Goal: Task Accomplishment & Management: Use online tool/utility

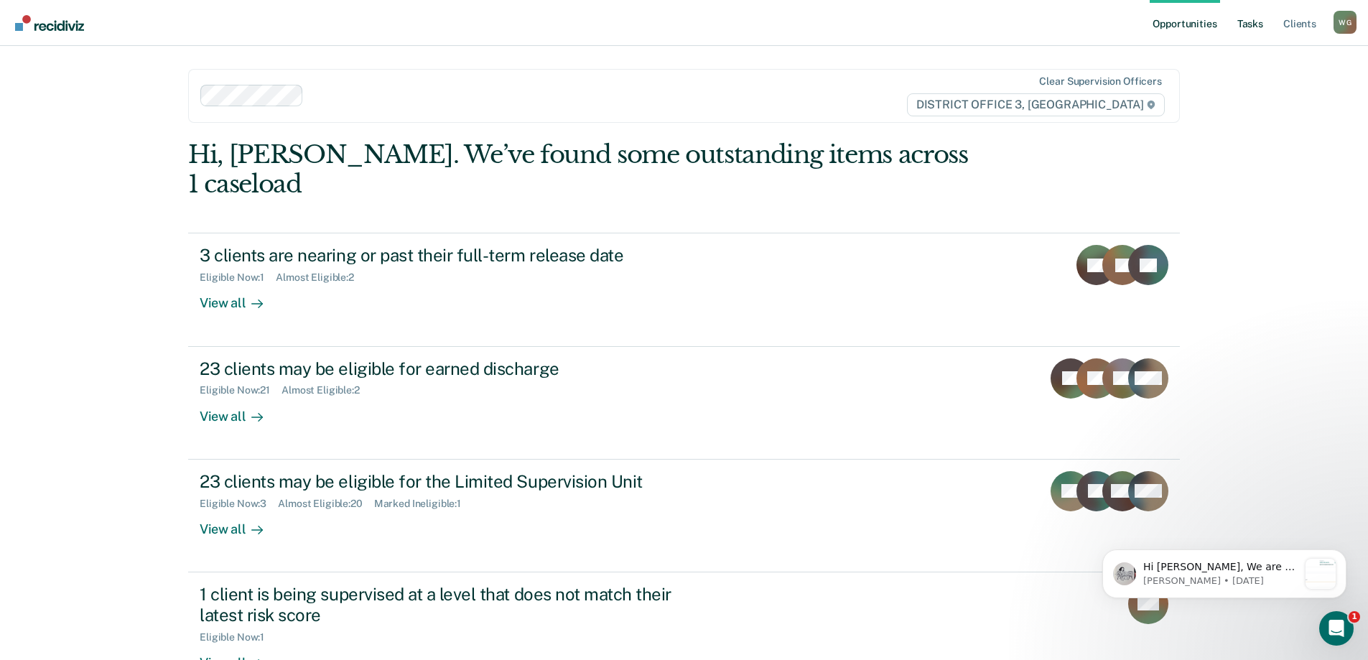
click at [1265, 24] on link "Tasks" at bounding box center [1250, 23] width 32 height 46
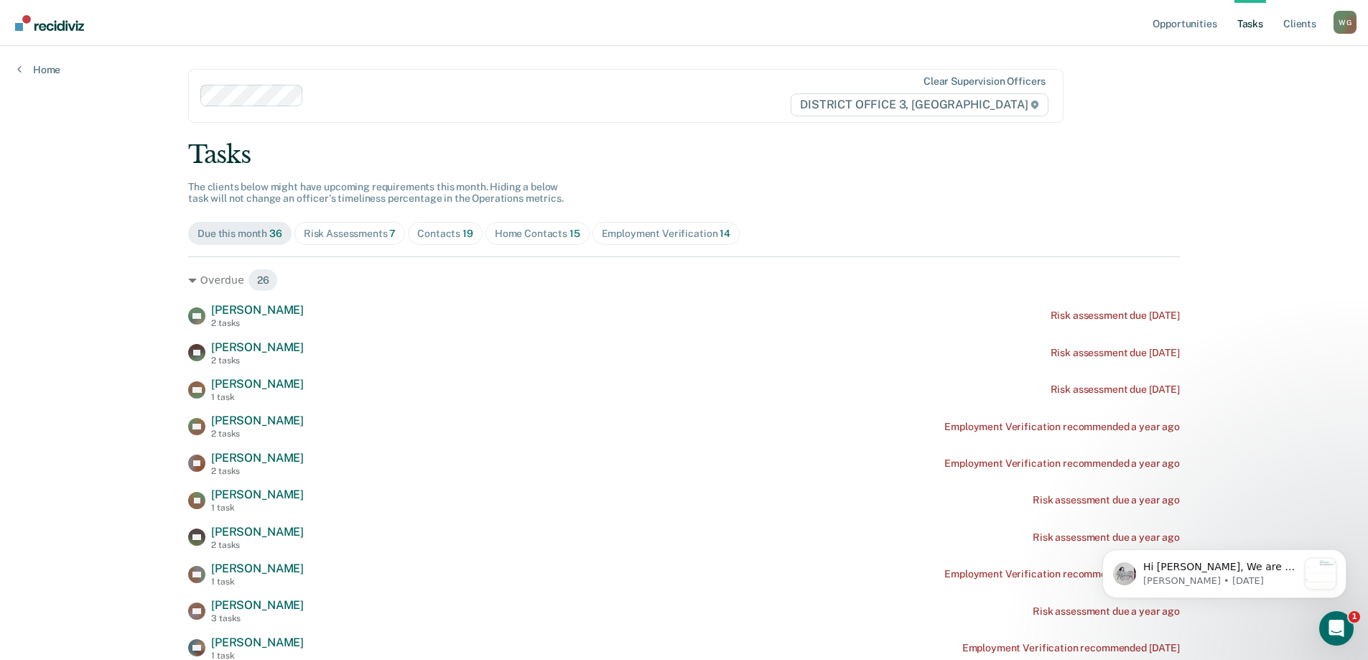
click at [544, 230] on div "Home Contacts 15" at bounding box center [537, 234] width 85 height 12
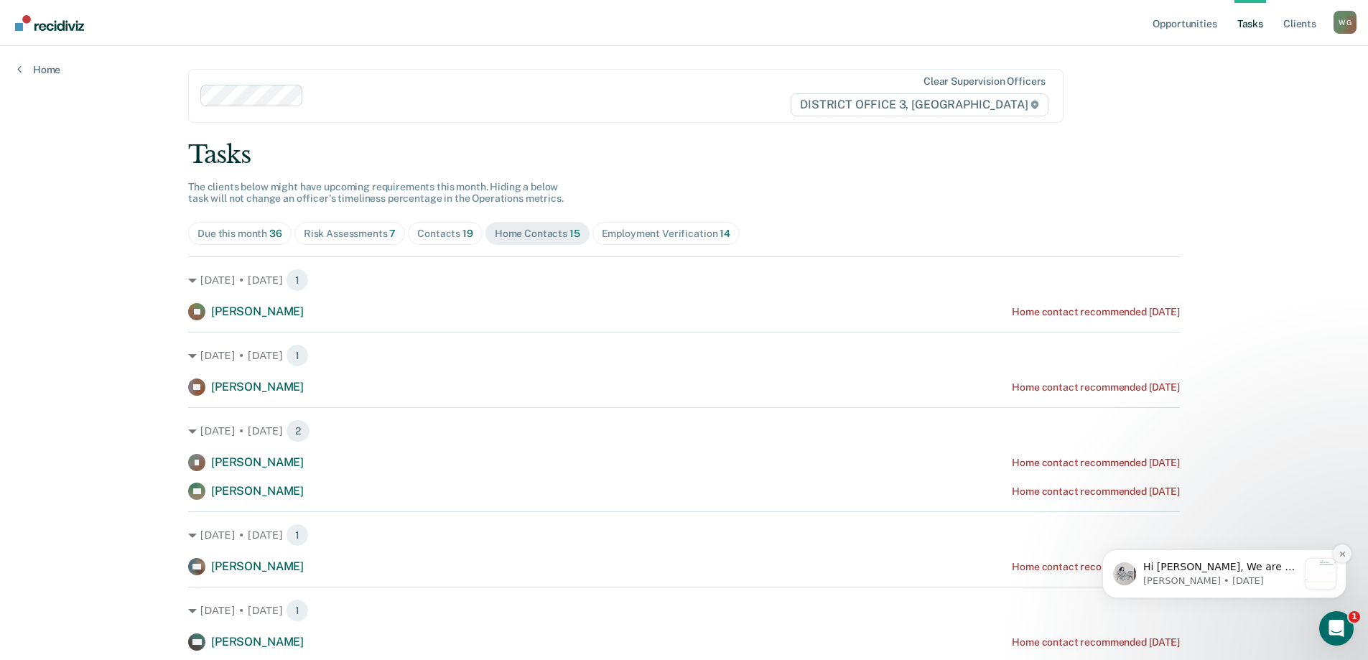
click at [1343, 550] on icon "Dismiss notification" at bounding box center [1343, 554] width 8 height 8
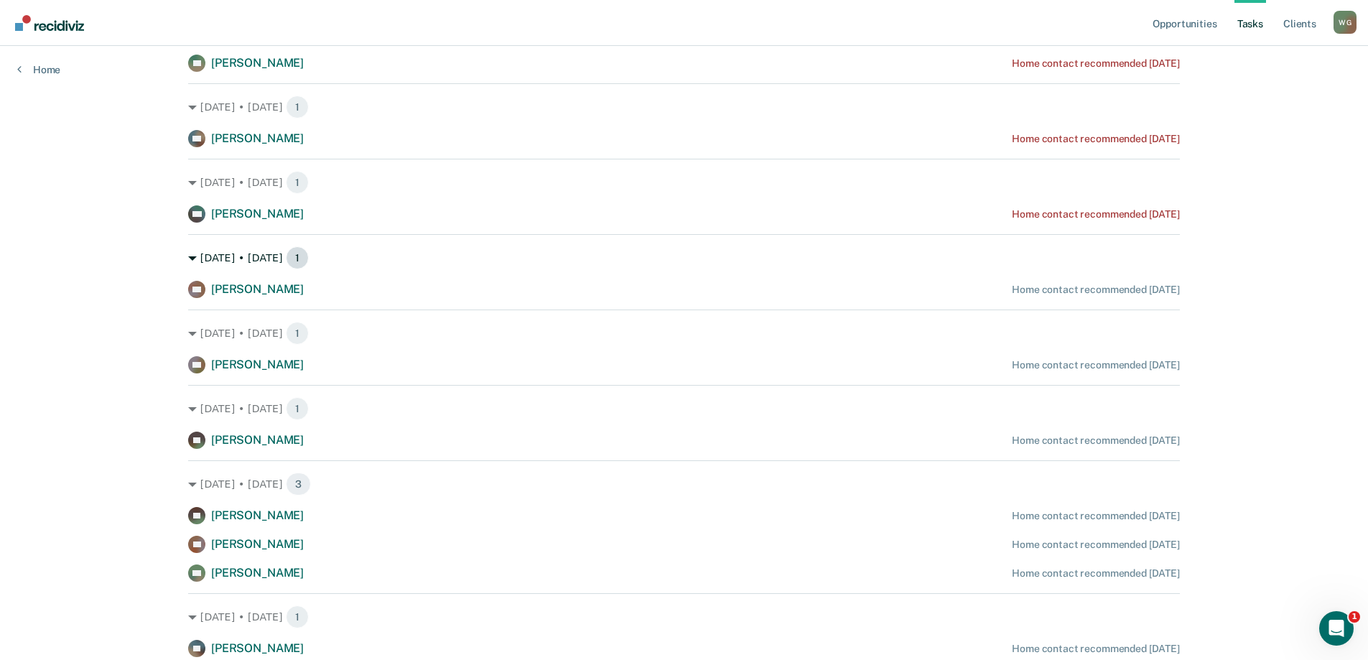
scroll to position [431, 0]
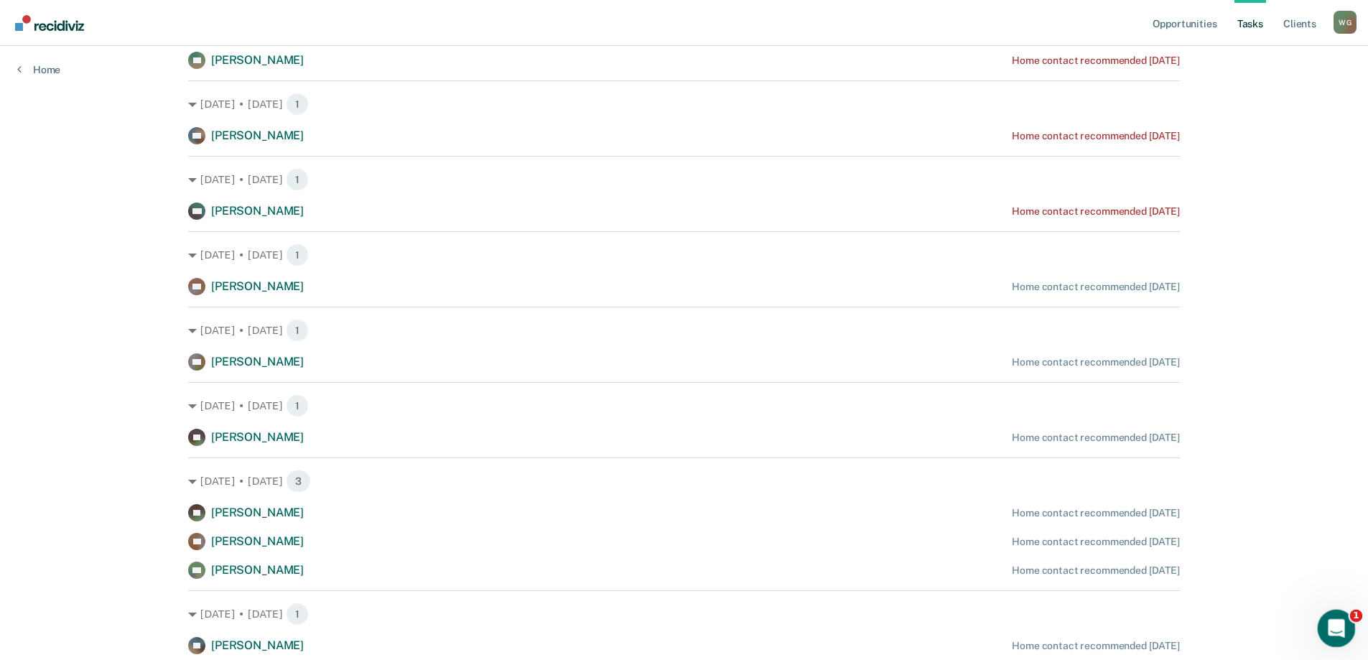
click at [1327, 631] on icon "Open Intercom Messenger" at bounding box center [1335, 627] width 24 height 24
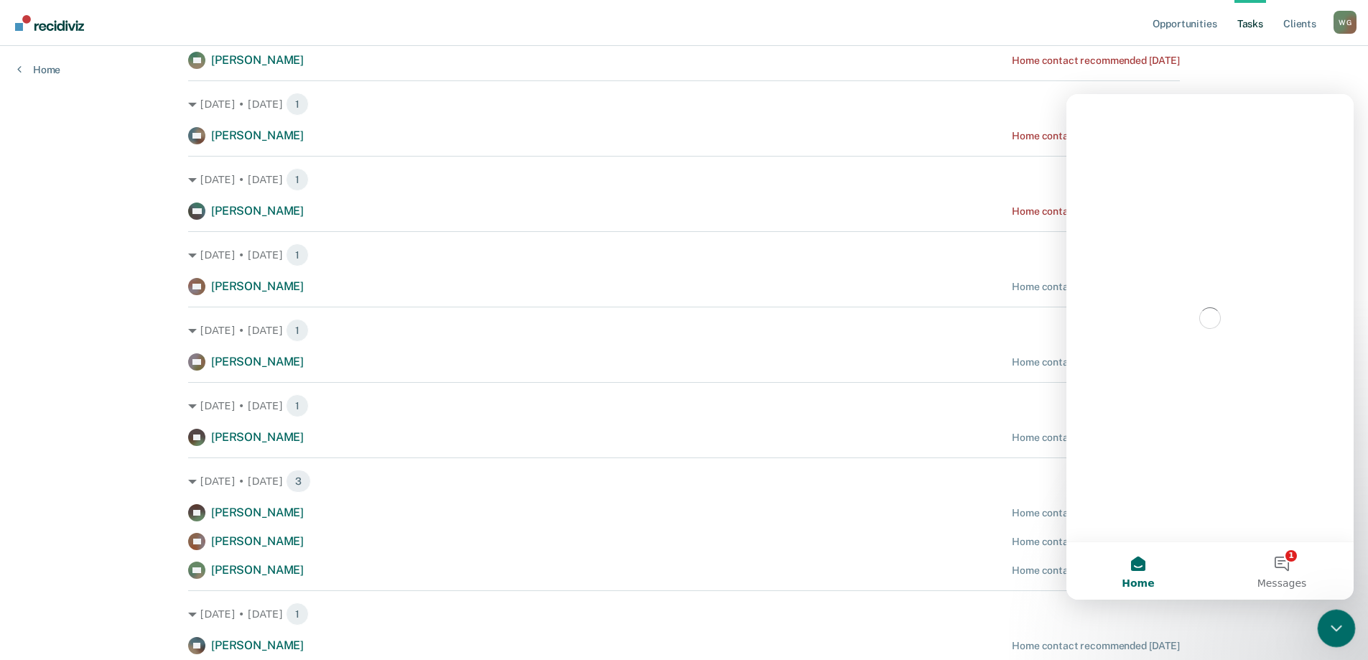
scroll to position [0, 0]
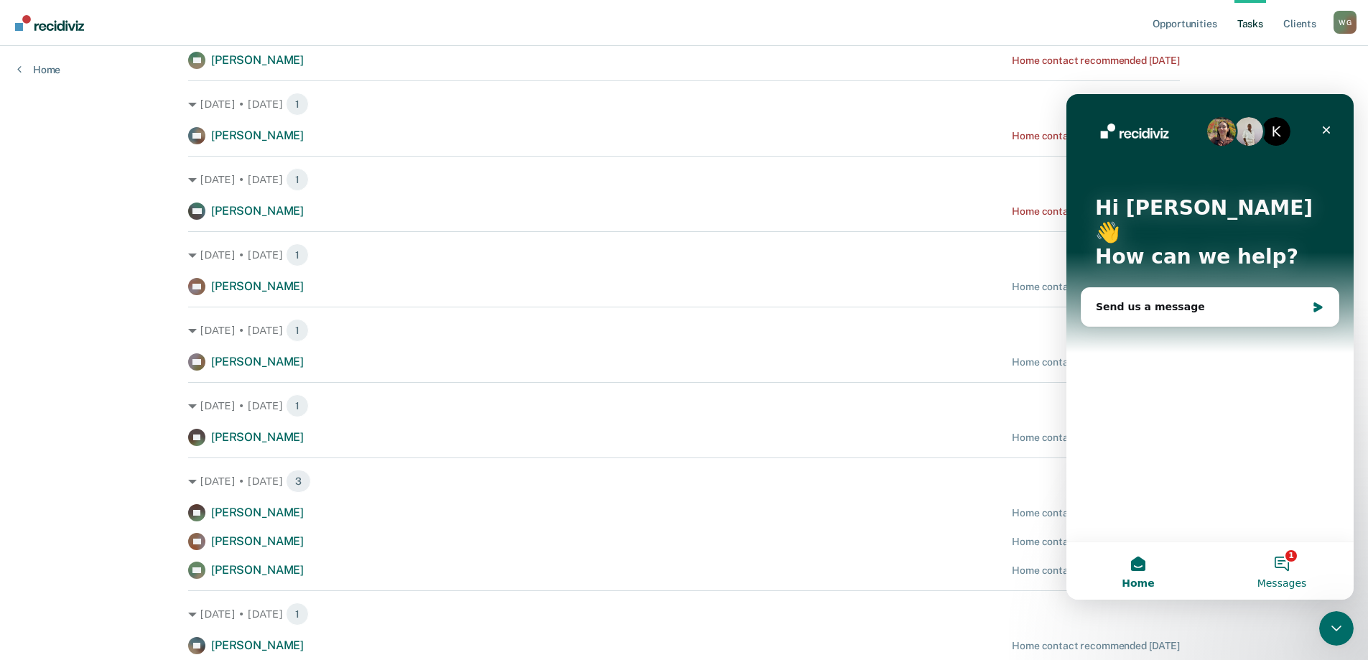
click at [1275, 562] on button "1 Messages" at bounding box center [1282, 570] width 144 height 57
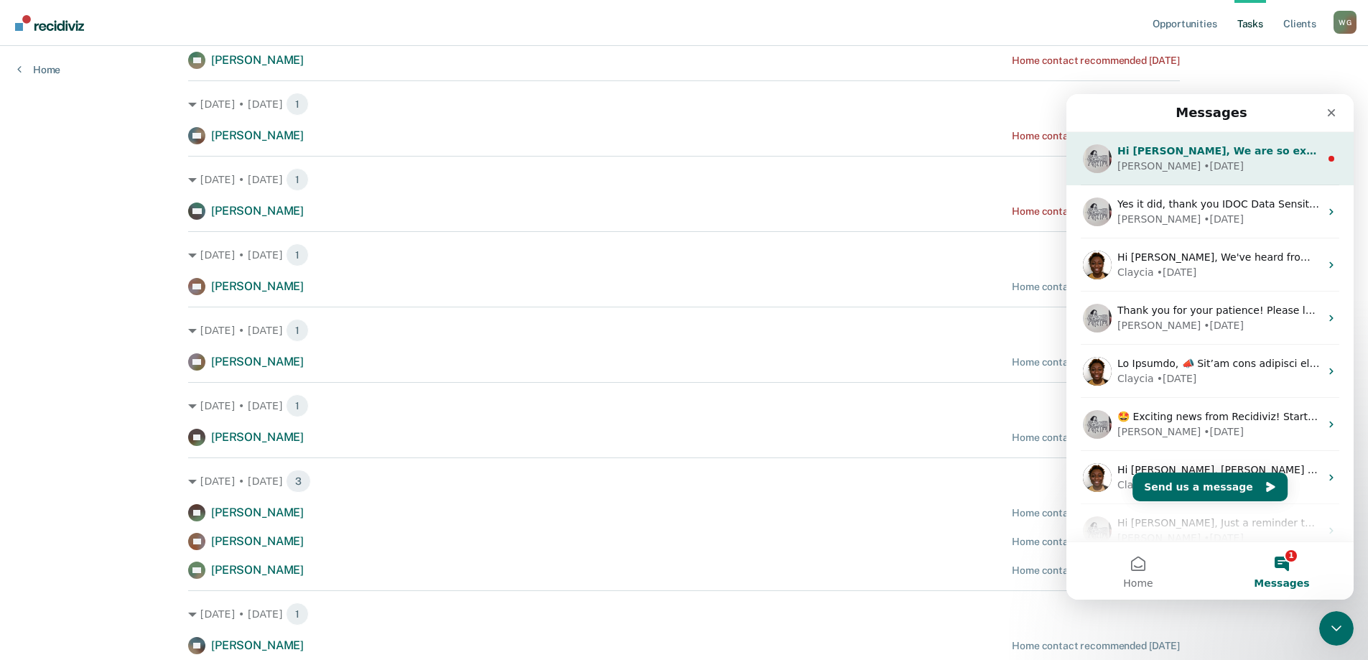
click at [1207, 177] on div "Hi [PERSON_NAME], We are so excited to announce a brand new feature: AI case no…" at bounding box center [1209, 158] width 287 height 53
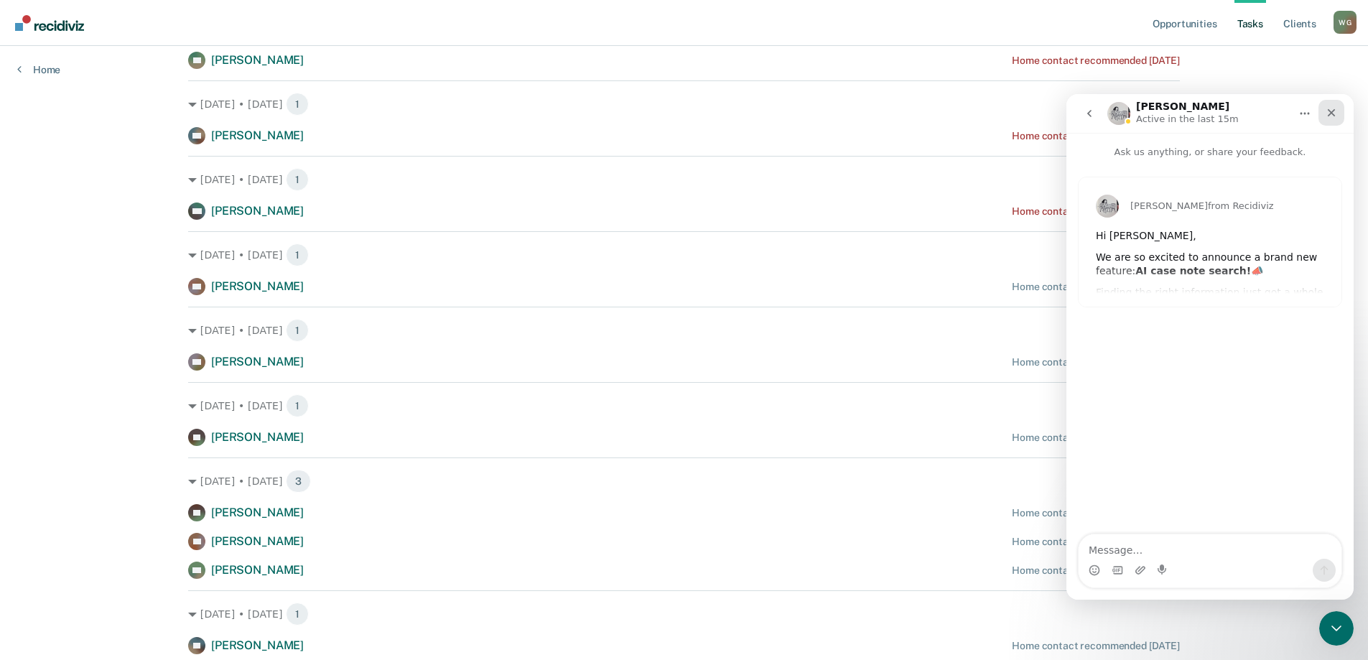
click at [1331, 117] on icon "Close" at bounding box center [1331, 112] width 11 height 11
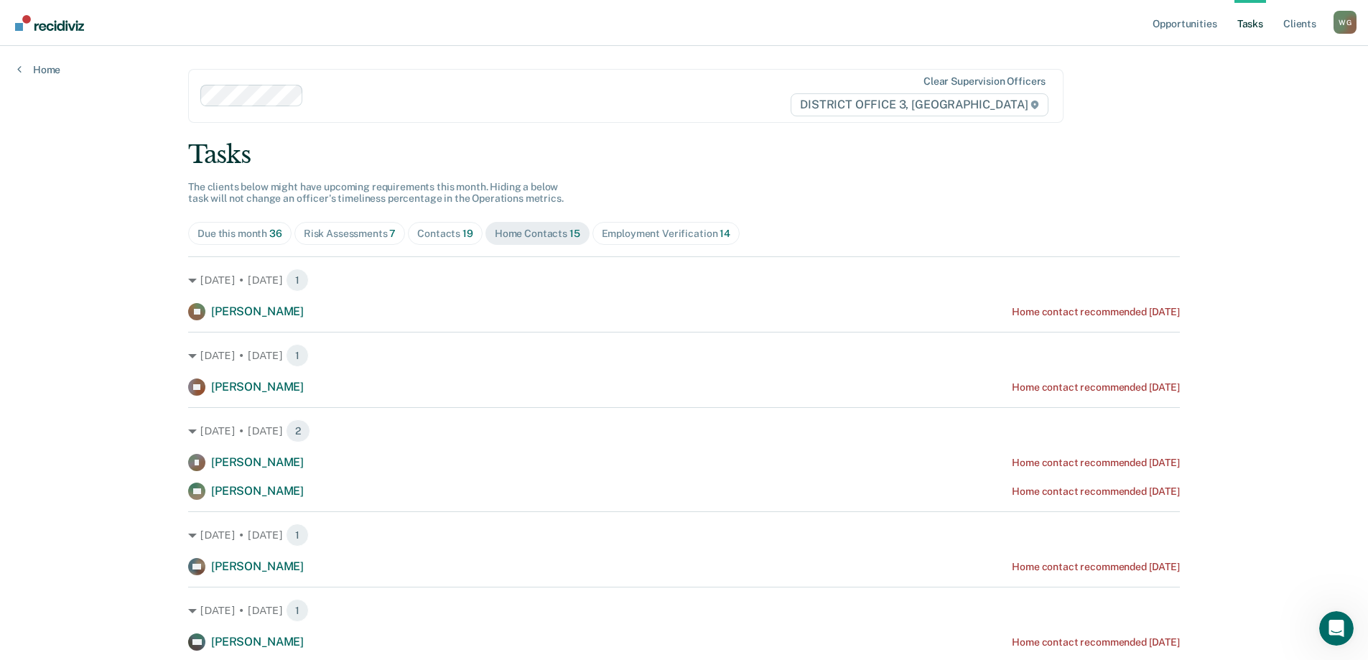
click at [437, 240] on span "Contacts 19" at bounding box center [445, 233] width 75 height 23
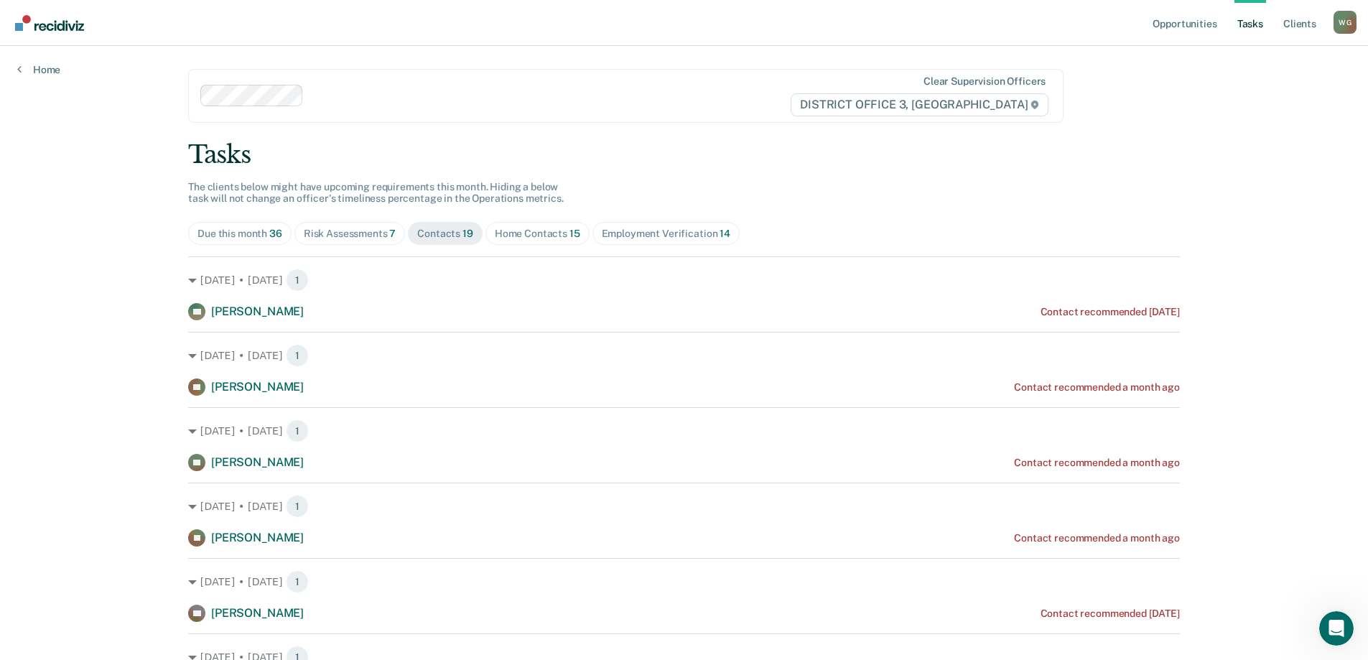
click at [370, 231] on div "Risk Assessments 7" at bounding box center [350, 234] width 93 height 12
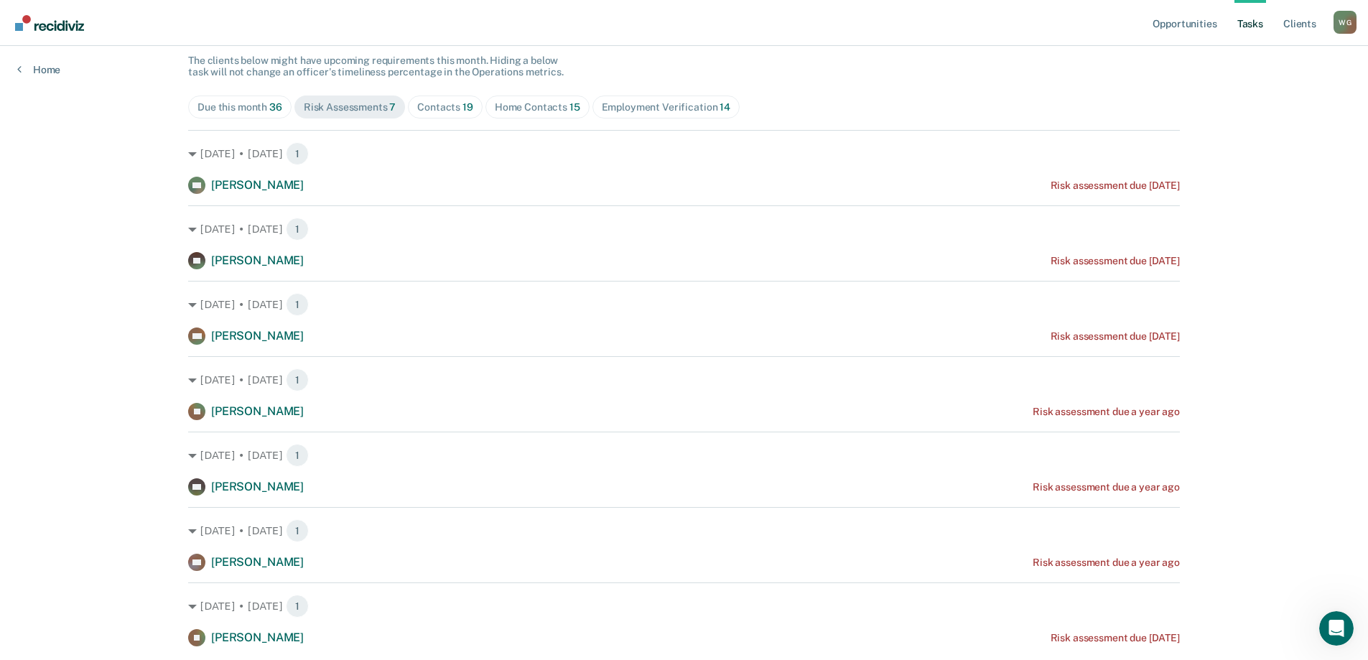
scroll to position [144, 0]
